Goal: Task Accomplishment & Management: Manage account settings

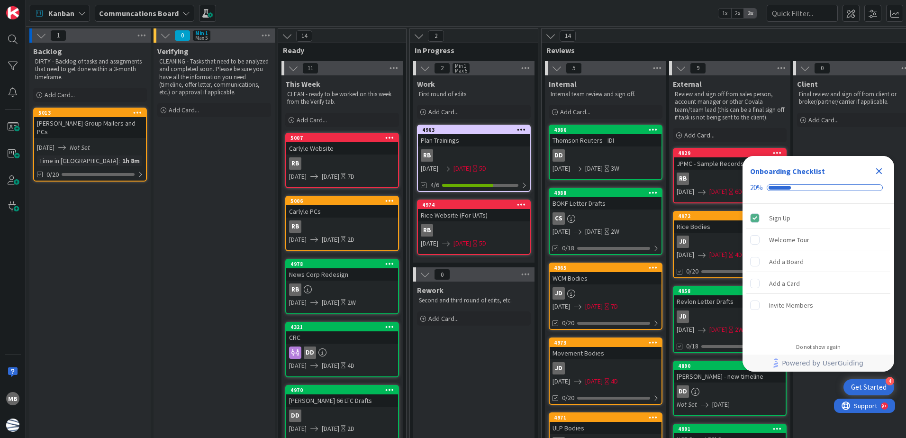
click at [876, 171] on icon "Close Checklist" at bounding box center [878, 170] width 11 height 11
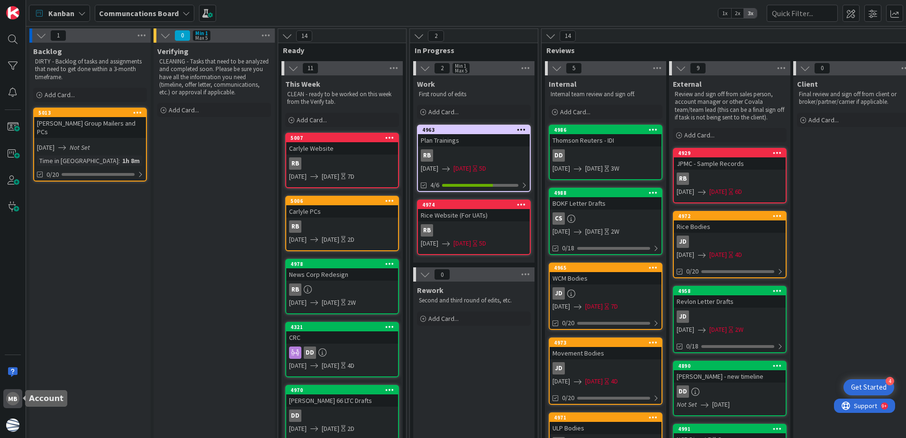
click at [7, 398] on div "MB" at bounding box center [12, 398] width 13 height 13
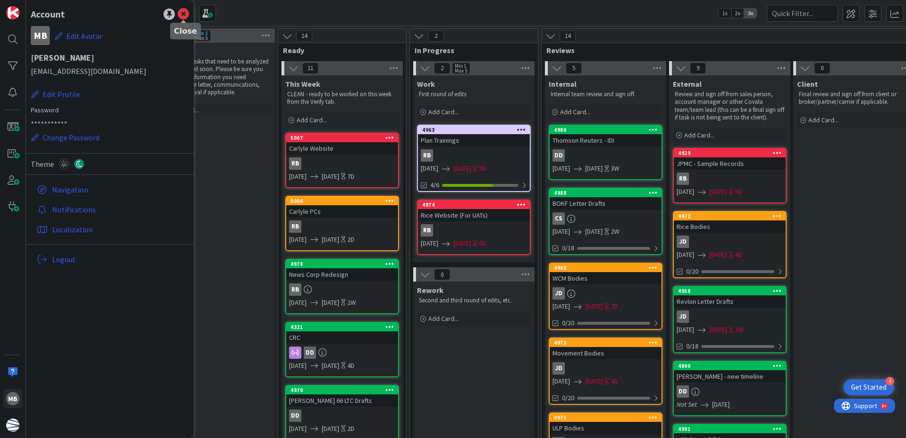
click at [185, 15] on icon at bounding box center [183, 14] width 11 height 11
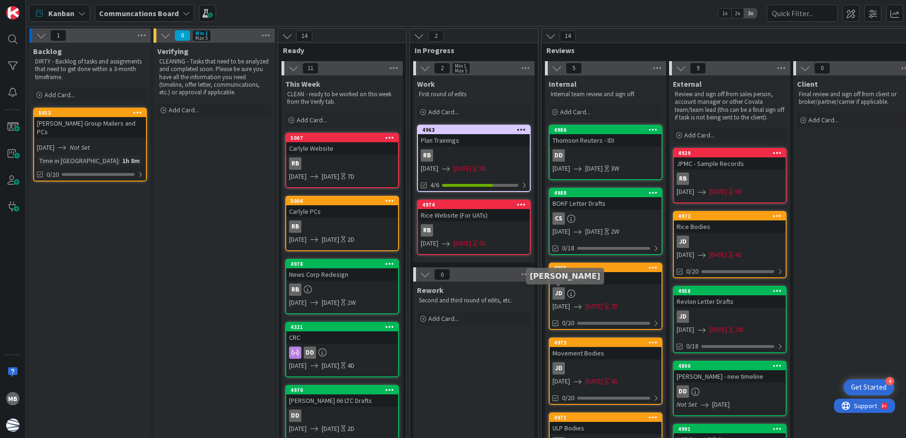
click at [561, 292] on div "JD" at bounding box center [559, 293] width 12 height 12
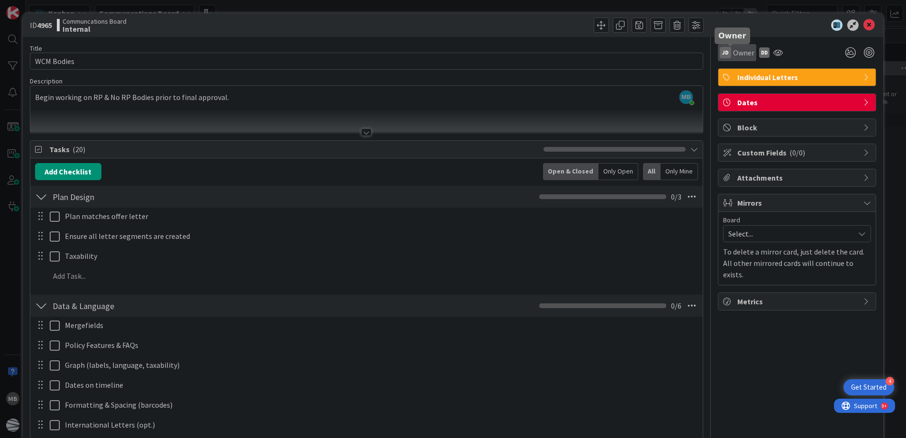
click at [733, 54] on span "Owner" at bounding box center [743, 52] width 21 height 11
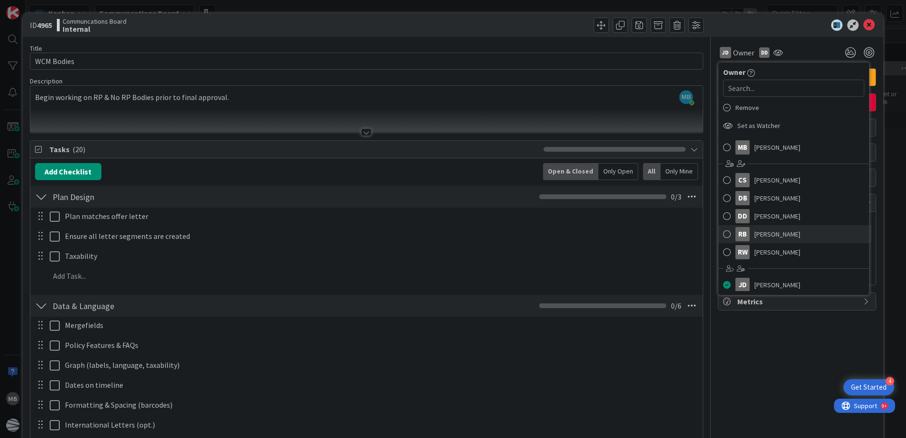
scroll to position [14, 0]
click at [757, 281] on span "[PERSON_NAME]" at bounding box center [778, 282] width 46 height 14
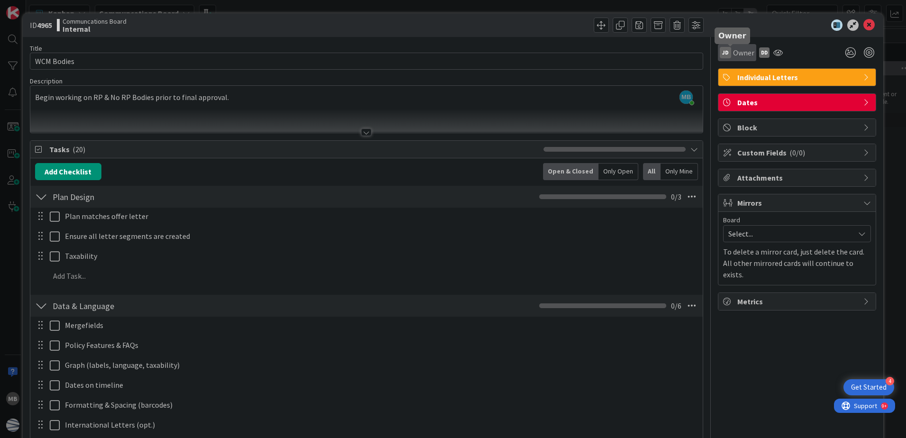
click at [733, 49] on span "Owner" at bounding box center [743, 52] width 21 height 11
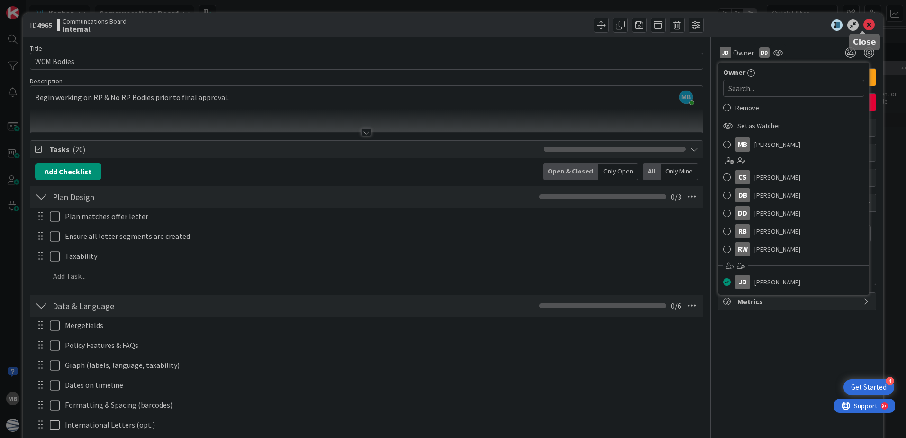
click at [864, 22] on icon at bounding box center [869, 24] width 11 height 11
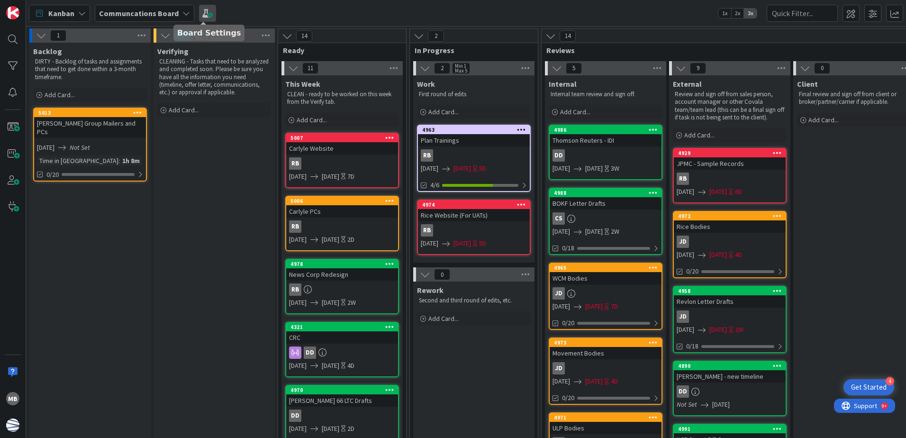
click at [209, 9] on span at bounding box center [207, 13] width 17 height 17
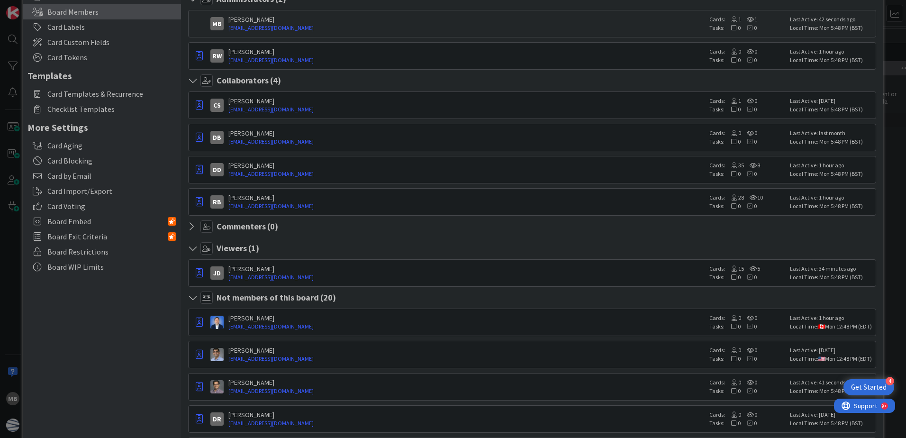
scroll to position [95, 0]
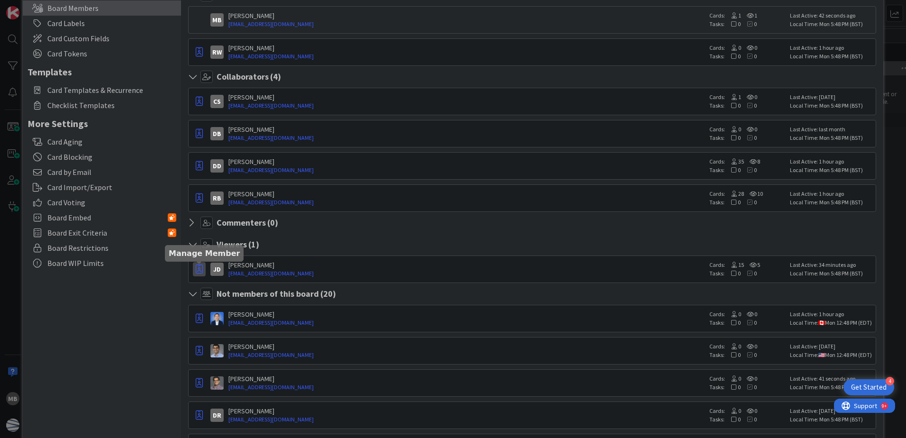
click at [199, 271] on icon "button" at bounding box center [199, 268] width 7 height 9
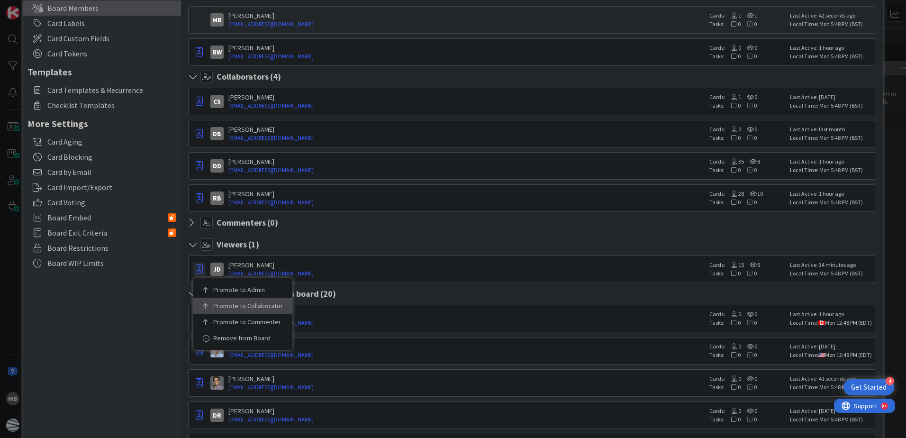
click at [275, 305] on p "Promote to Collaborator" at bounding box center [246, 305] width 66 height 7
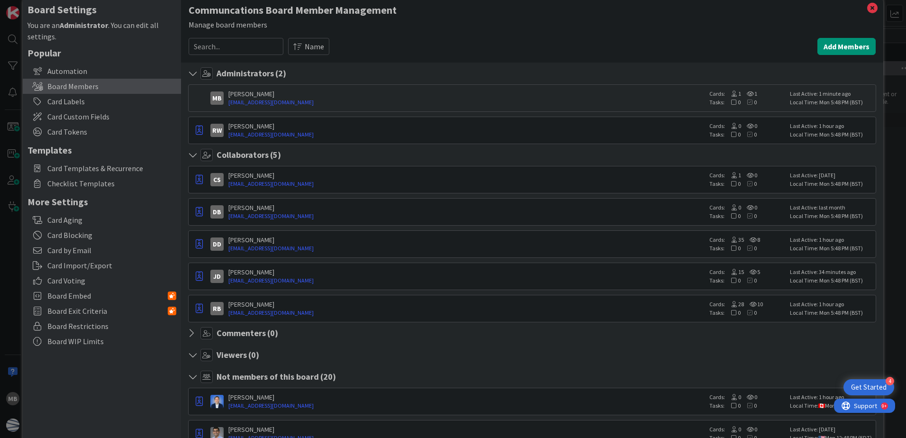
scroll to position [0, 0]
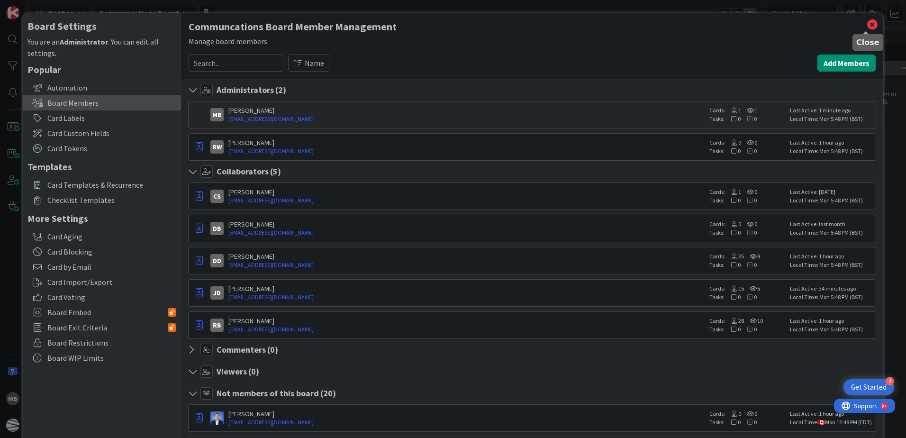
click at [866, 23] on icon at bounding box center [872, 24] width 12 height 13
